Goal: Information Seeking & Learning: Learn about a topic

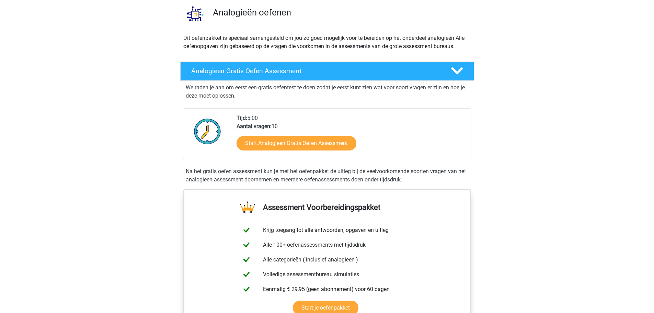
scroll to position [54, 0]
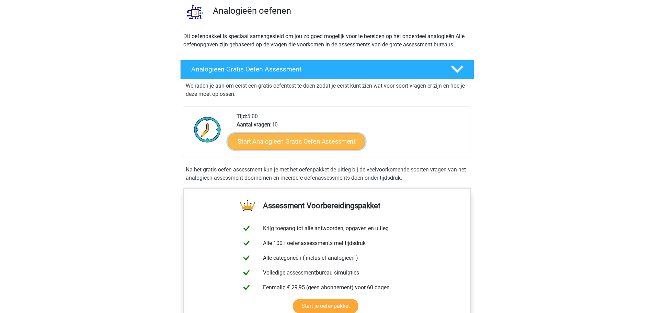
click at [256, 146] on link "Start Analogieen Gratis Oefen Assessment" at bounding box center [297, 141] width 138 height 16
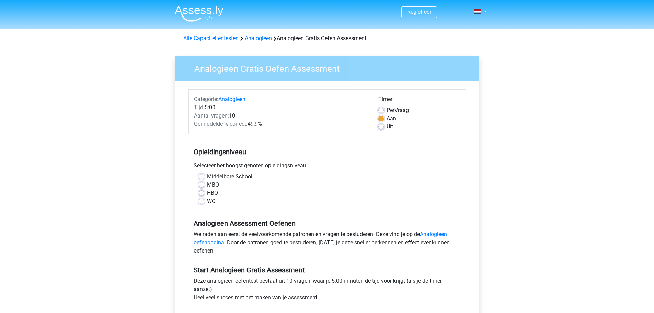
click at [207, 200] on label "WO" at bounding box center [211, 201] width 9 height 8
click at [200, 200] on input "WO" at bounding box center [201, 200] width 5 height 7
radio input "true"
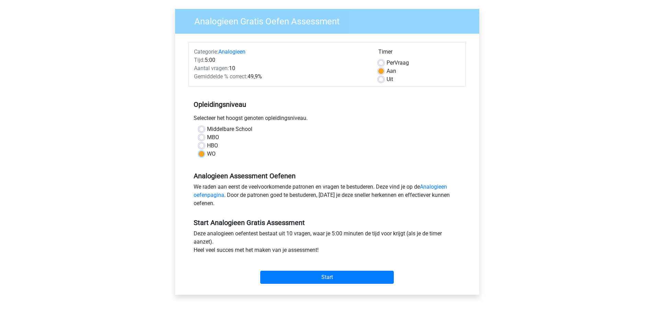
scroll to position [48, 0]
click at [358, 273] on input "Start" at bounding box center [327, 276] width 134 height 13
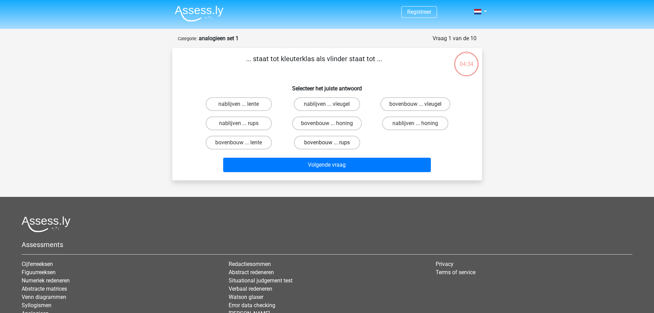
click at [337, 146] on label "bovenbouw ... rups" at bounding box center [327, 143] width 66 height 14
click at [332, 146] on input "bovenbouw ... rups" at bounding box center [329, 145] width 4 height 4
radio input "true"
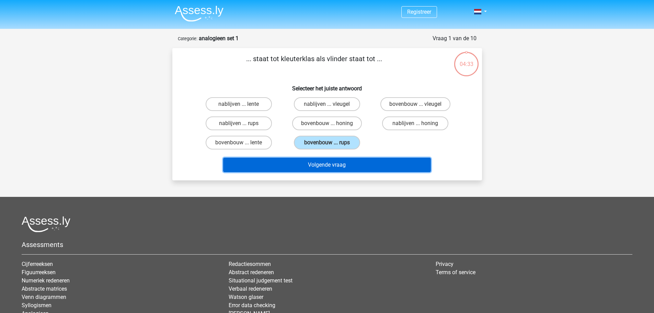
click at [345, 161] on button "Volgende vraag" at bounding box center [327, 165] width 208 height 14
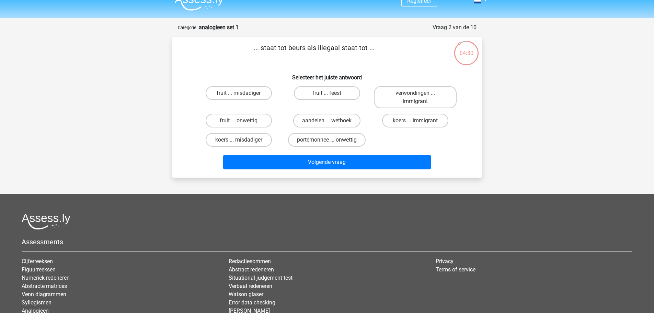
scroll to position [10, 0]
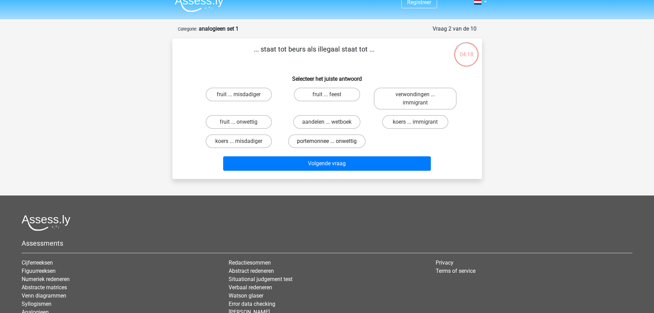
click at [302, 143] on label "portemonnee ... onwettig" at bounding box center [327, 141] width 78 height 14
click at [327, 143] on input "portemonnee ... onwettig" at bounding box center [329, 143] width 4 height 4
radio input "true"
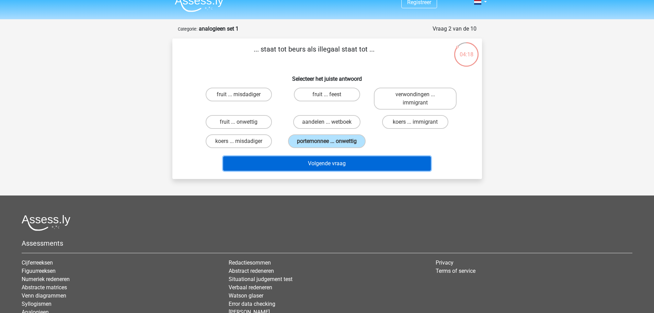
click at [302, 159] on button "Volgende vraag" at bounding box center [327, 163] width 208 height 14
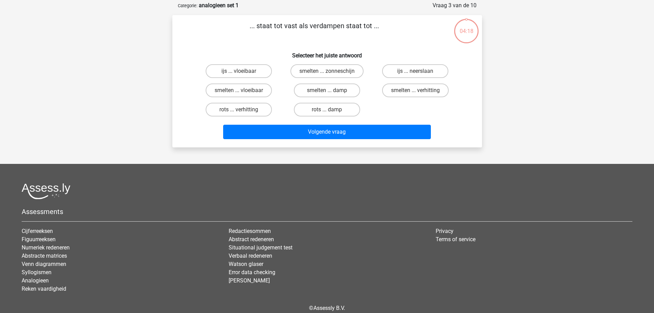
scroll to position [34, 0]
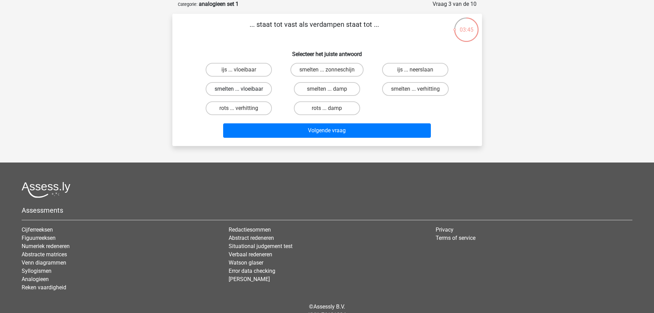
click at [254, 85] on label "smelten ... vloeibaar" at bounding box center [239, 89] width 66 height 14
click at [243, 89] on input "smelten ... vloeibaar" at bounding box center [241, 91] width 4 height 4
radio input "true"
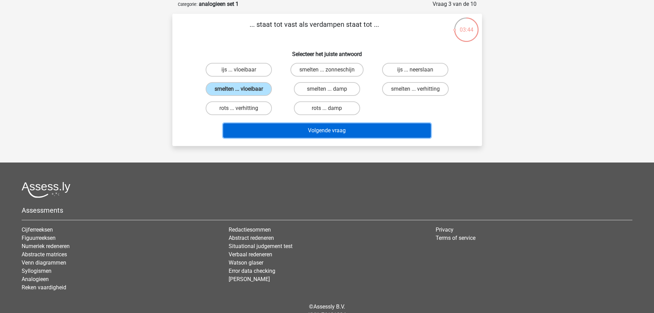
click at [304, 128] on button "Volgende vraag" at bounding box center [327, 130] width 208 height 14
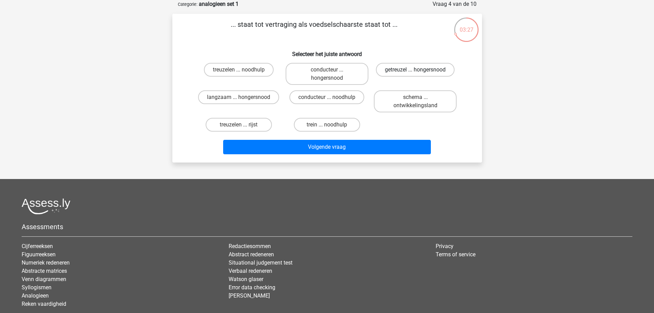
click at [439, 65] on label "getreuzel ... hongersnood" at bounding box center [415, 70] width 79 height 14
click at [420, 70] on input "getreuzel ... hongersnood" at bounding box center [418, 72] width 4 height 4
radio input "true"
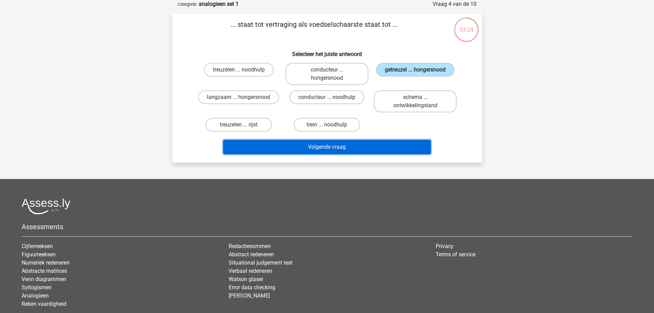
click at [332, 148] on button "Volgende vraag" at bounding box center [327, 147] width 208 height 14
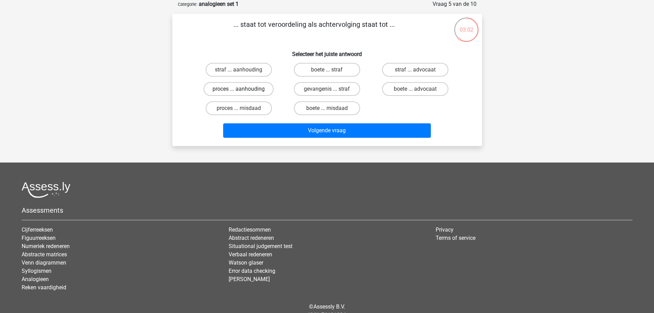
click at [210, 87] on label "proces ... aanhouding" at bounding box center [239, 89] width 70 height 14
click at [239, 89] on input "proces ... aanhouding" at bounding box center [241, 91] width 4 height 4
radio input "true"
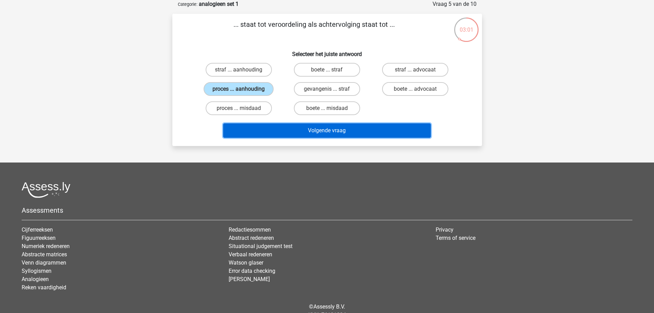
click at [282, 124] on button "Volgende vraag" at bounding box center [327, 130] width 208 height 14
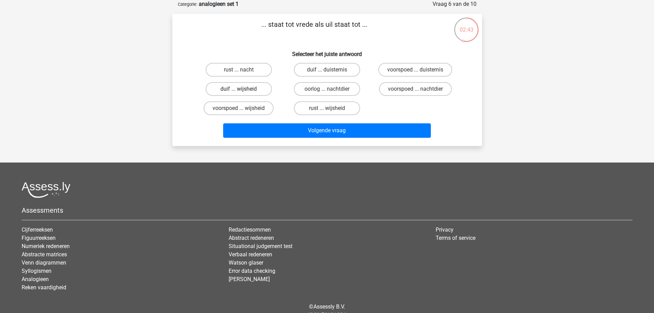
click at [247, 90] on label "duif ... wijsheid" at bounding box center [239, 89] width 66 height 14
click at [243, 90] on input "duif ... wijsheid" at bounding box center [241, 91] width 4 height 4
radio input "true"
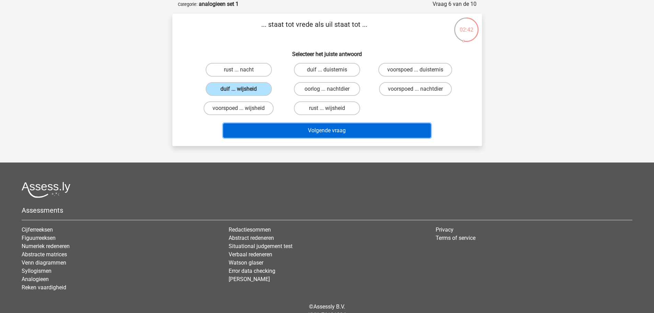
click at [294, 131] on button "Volgende vraag" at bounding box center [327, 130] width 208 height 14
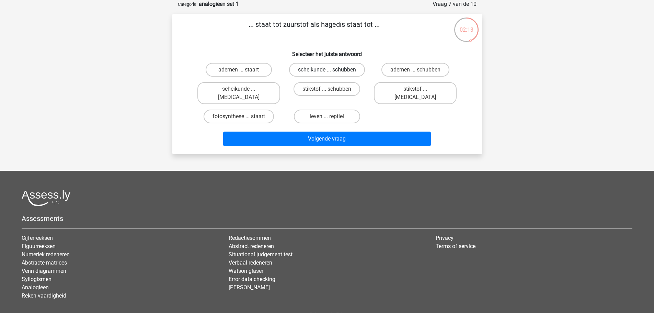
click at [323, 69] on label "scheikunde ... schubben" at bounding box center [327, 70] width 76 height 14
click at [327, 70] on input "scheikunde ... schubben" at bounding box center [329, 72] width 4 height 4
radio input "true"
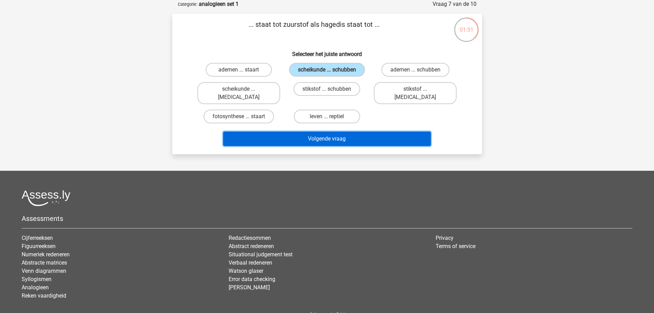
click at [369, 132] on button "Volgende vraag" at bounding box center [327, 139] width 208 height 14
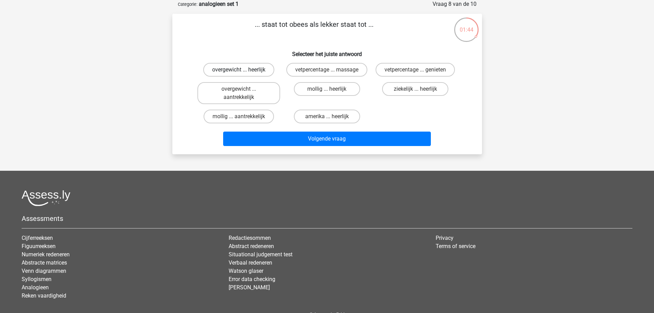
click at [241, 67] on label "overgewicht ... heerlijk" at bounding box center [238, 70] width 71 height 14
click at [241, 70] on input "overgewicht ... heerlijk" at bounding box center [241, 72] width 4 height 4
radio input "true"
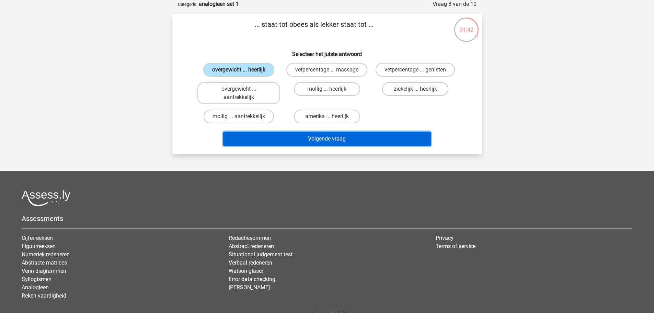
click at [327, 144] on button "Volgende vraag" at bounding box center [327, 139] width 208 height 14
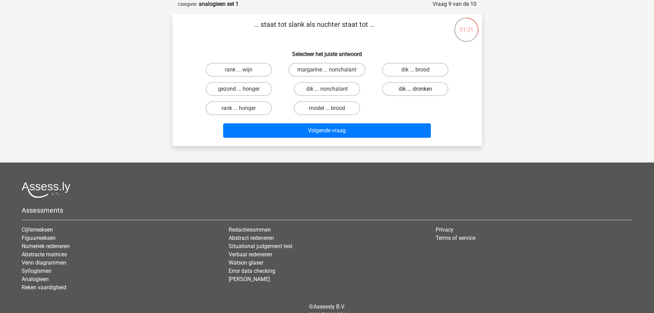
click at [417, 88] on label "dik ... dronken" at bounding box center [415, 89] width 66 height 14
click at [417, 89] on input "dik ... dronken" at bounding box center [418, 91] width 4 height 4
radio input "true"
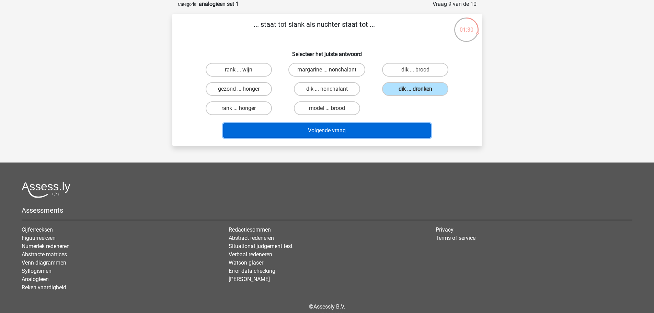
click at [338, 132] on button "Volgende vraag" at bounding box center [327, 130] width 208 height 14
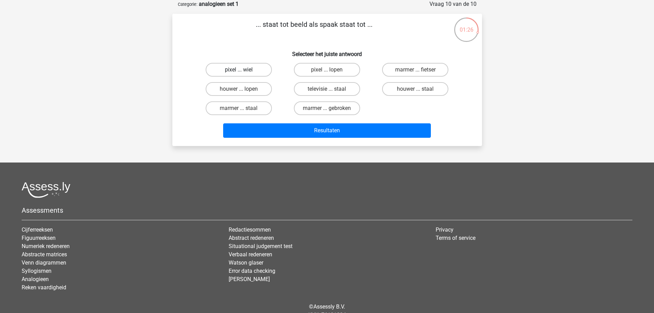
click at [227, 71] on label "pixel ... wiel" at bounding box center [239, 70] width 66 height 14
click at [239, 71] on input "pixel ... wiel" at bounding box center [241, 72] width 4 height 4
radio input "true"
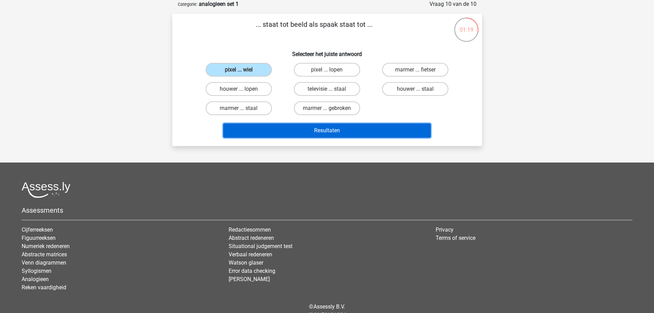
click at [341, 128] on button "Resultaten" at bounding box center [327, 130] width 208 height 14
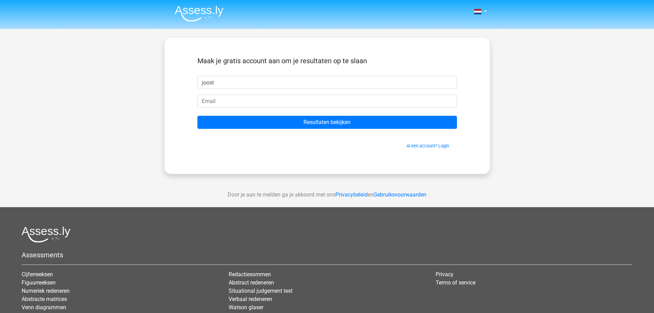
type input "joost"
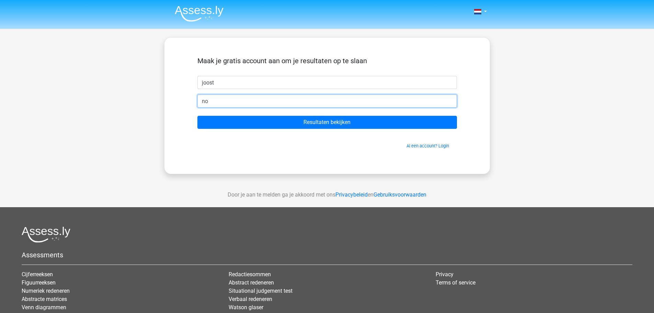
type input "n"
type input "joostvani@gmail.com"
click at [198, 116] on input "Resultaten bekijken" at bounding box center [328, 122] width 260 height 13
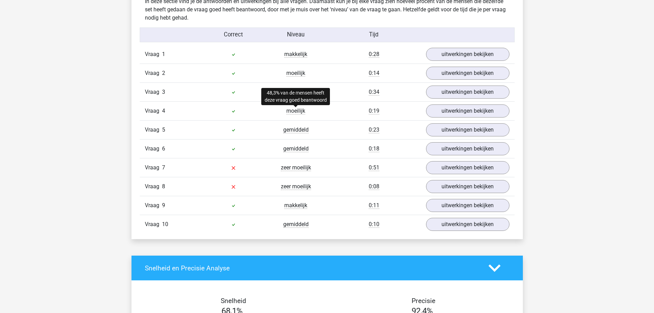
scroll to position [549, 0]
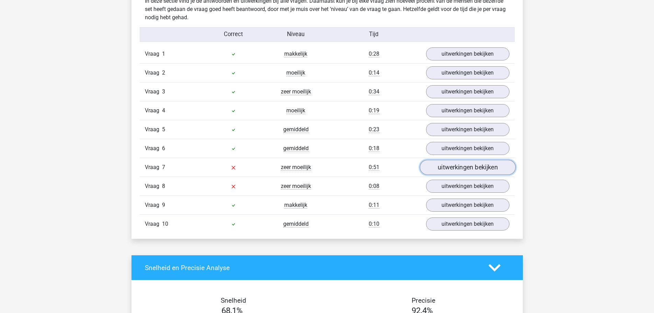
click at [456, 172] on link "uitwerkingen bekijken" at bounding box center [468, 167] width 96 height 15
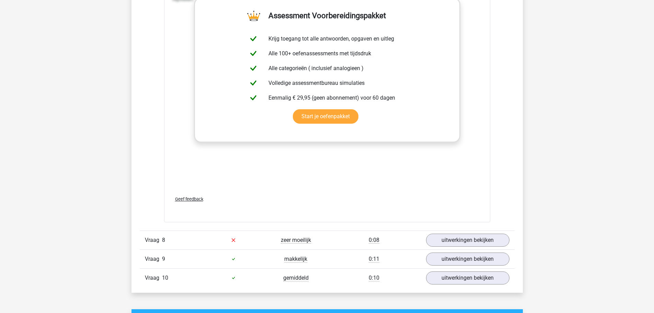
scroll to position [860, 0]
click at [439, 244] on link "uitwerkingen bekijken" at bounding box center [468, 239] width 96 height 15
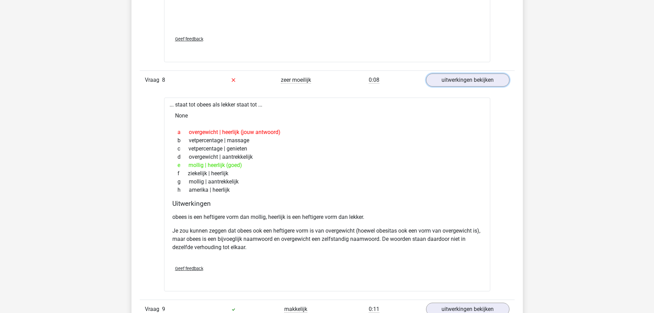
scroll to position [1020, 0]
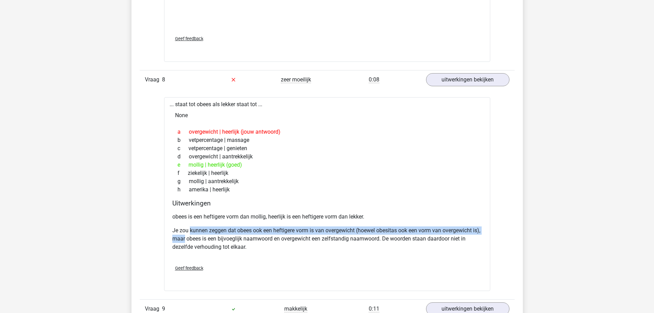
drag, startPoint x: 191, startPoint y: 231, endPoint x: 194, endPoint y: 237, distance: 7.1
click at [194, 237] on p "Je zou kunnen zeggen dat obees ook een heftigere vorm is van overgewicht (hoewe…" at bounding box center [327, 238] width 310 height 25
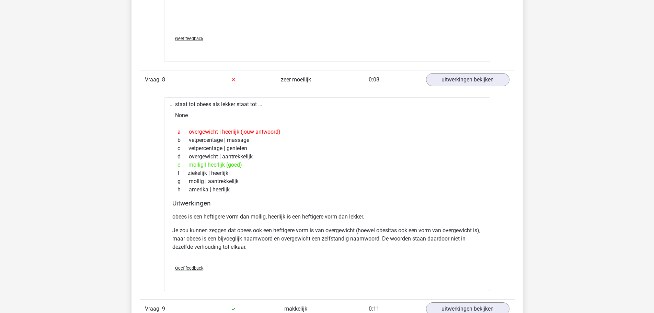
scroll to position [1166, 0]
